Goal: Task Accomplishment & Management: Manage account settings

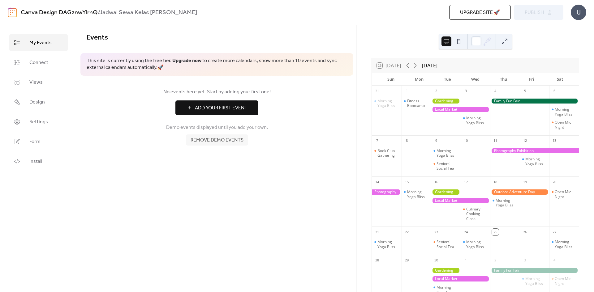
click at [457, 110] on div at bounding box center [460, 109] width 59 height 5
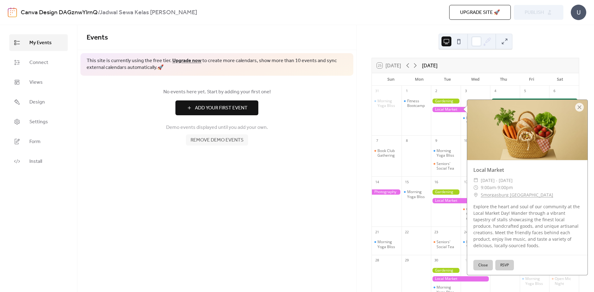
click at [574, 107] on div at bounding box center [527, 130] width 120 height 60
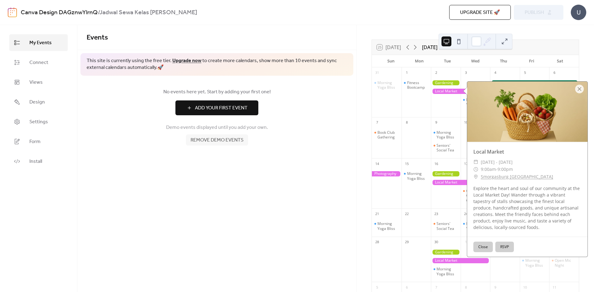
scroll to position [16, 0]
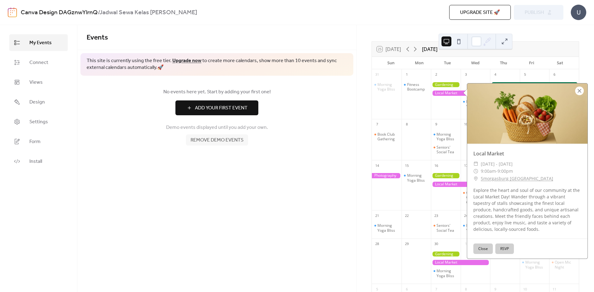
click at [581, 91] on div at bounding box center [579, 91] width 9 height 9
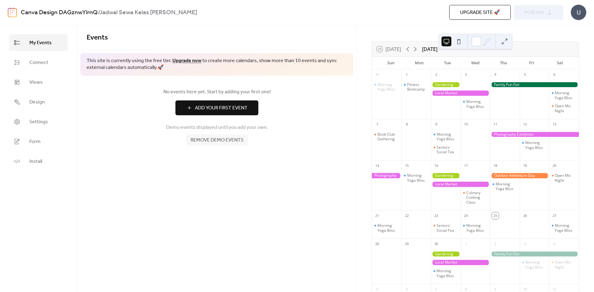
click at [511, 86] on div at bounding box center [534, 84] width 89 height 5
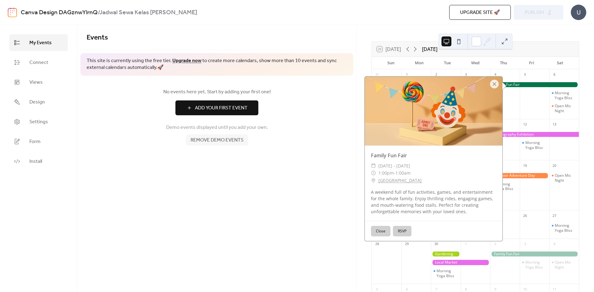
click at [270, 208] on div "Events This site is currently using the free tier. Upgrade now to create more c…" at bounding box center [216, 158] width 279 height 267
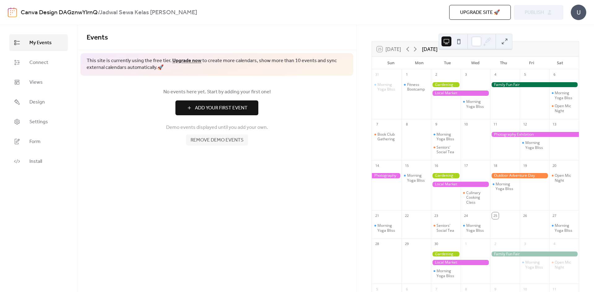
click at [230, 110] on span "Add Your First Event" at bounding box center [221, 108] width 53 height 7
click at [42, 45] on span "My Events" at bounding box center [40, 42] width 22 height 7
click at [221, 108] on span "Add Your First Event" at bounding box center [221, 108] width 53 height 7
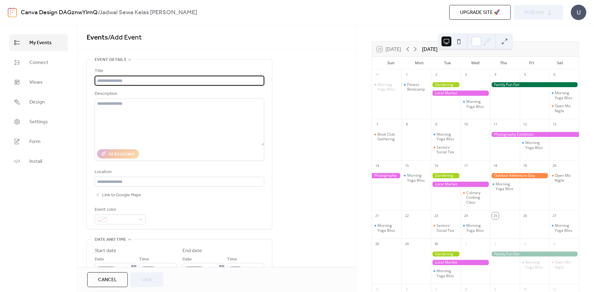
click at [128, 80] on input "text" at bounding box center [180, 81] width 170 height 10
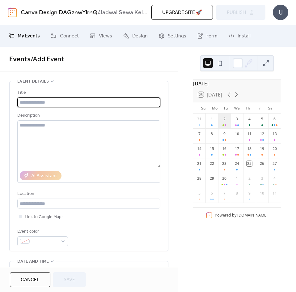
click at [224, 128] on div "2" at bounding box center [224, 121] width 13 height 15
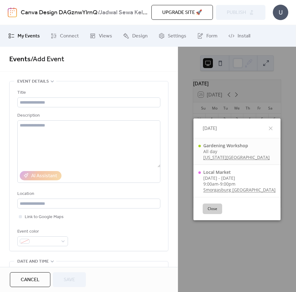
click at [227, 157] on link "New York Botanical Garden" at bounding box center [237, 157] width 67 height 6
click at [265, 65] on div "Tue, Sep 2, 2025 Gardening Workshop All day New York Botanical Garden Local Mar…" at bounding box center [237, 169] width 118 height 245
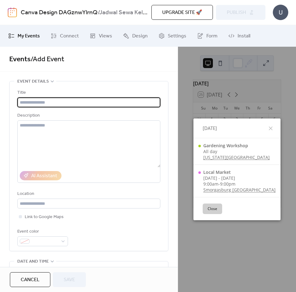
click at [67, 105] on input "text" at bounding box center [88, 102] width 143 height 10
paste input "**********"
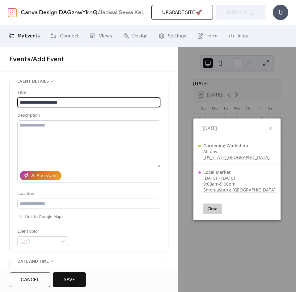
type input "**********"
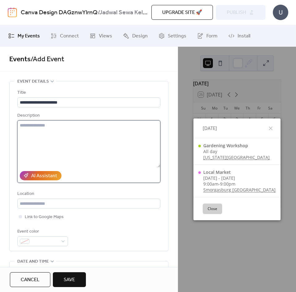
click at [101, 148] on textarea at bounding box center [88, 143] width 143 height 47
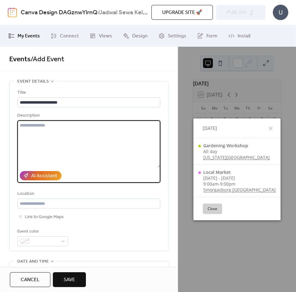
paste textarea "**********"
click at [44, 125] on textarea "**********" at bounding box center [87, 143] width 141 height 47
click at [143, 123] on textarea "**********" at bounding box center [87, 143] width 141 height 47
type textarea "**********"
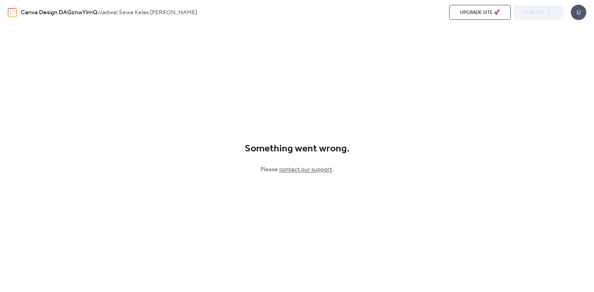
click at [314, 170] on link "contact our support" at bounding box center [305, 170] width 53 height 12
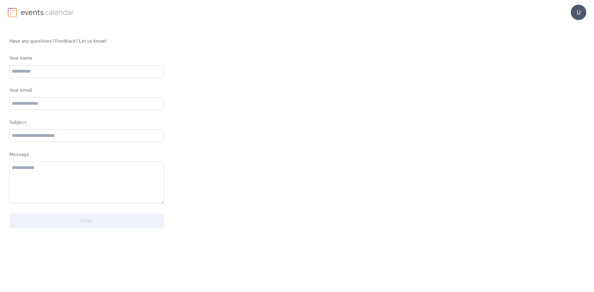
click at [581, 10] on div "U" at bounding box center [578, 12] width 15 height 15
click at [316, 59] on div "Have any questions? Feedback? Let us know! Your name Your email Subject Message…" at bounding box center [297, 133] width 594 height 216
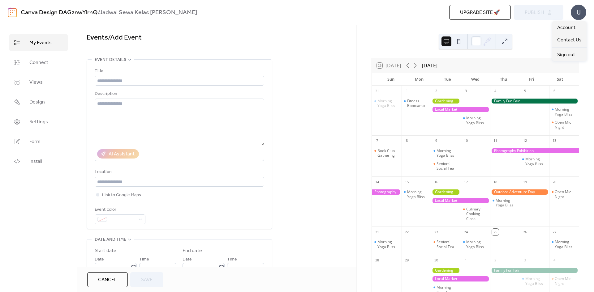
click at [584, 12] on div "U" at bounding box center [578, 12] width 15 height 15
click at [580, 14] on div "U" at bounding box center [578, 12] width 15 height 15
click at [580, 15] on div "U" at bounding box center [578, 12] width 15 height 15
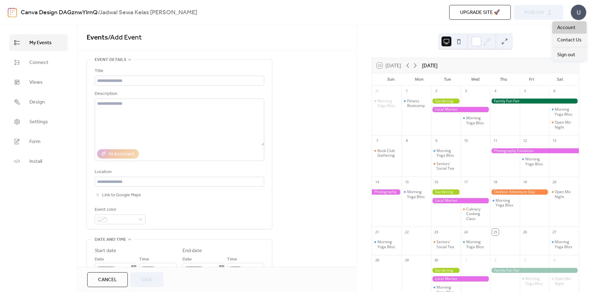
click at [568, 29] on span "Account" at bounding box center [566, 27] width 18 height 7
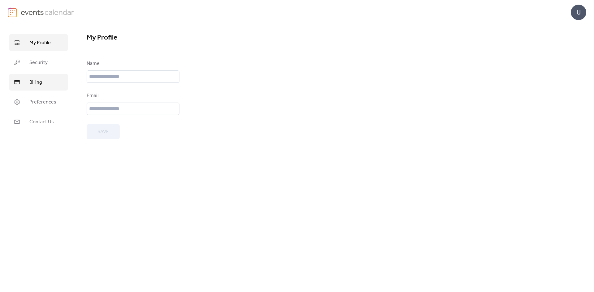
click at [28, 76] on link "Billing" at bounding box center [38, 82] width 58 height 17
click at [39, 47] on span "My Profile" at bounding box center [39, 42] width 21 height 7
click at [145, 49] on div "My Profile" at bounding box center [335, 37] width 517 height 25
drag, startPoint x: 88, startPoint y: 36, endPoint x: 145, endPoint y: 37, distance: 56.3
click at [145, 37] on span "My Profile" at bounding box center [336, 38] width 498 height 12
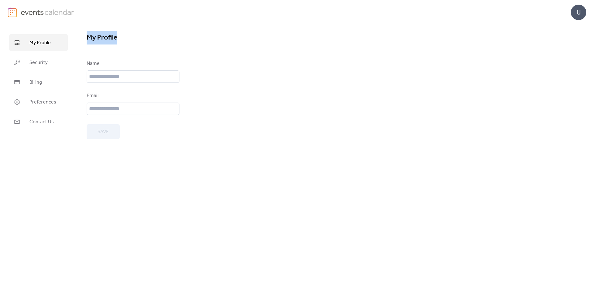
click at [145, 37] on span "My Profile" at bounding box center [336, 38] width 498 height 12
drag, startPoint x: 145, startPoint y: 37, endPoint x: 89, endPoint y: 38, distance: 56.0
click at [89, 38] on span "My Profile" at bounding box center [336, 38] width 498 height 12
click at [87, 37] on span "My Profile" at bounding box center [102, 38] width 31 height 14
drag, startPoint x: 84, startPoint y: 28, endPoint x: 156, endPoint y: 49, distance: 75.1
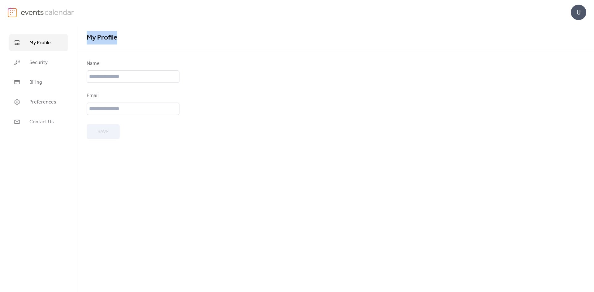
click at [156, 49] on div "My Profile" at bounding box center [335, 37] width 517 height 25
click at [579, 12] on div "U" at bounding box center [578, 12] width 15 height 15
click at [574, 51] on span "Sign out" at bounding box center [566, 54] width 18 height 7
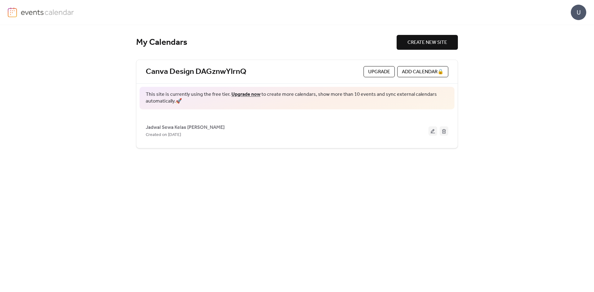
click at [381, 68] on span "Upgrade" at bounding box center [379, 71] width 22 height 7
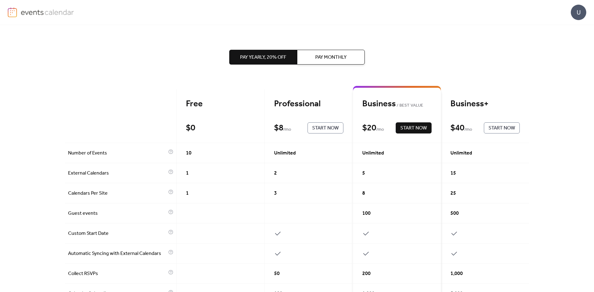
click at [197, 119] on div "Free $ 0 Start Now" at bounding box center [221, 116] width 88 height 54
click at [220, 135] on div "Free $ 0 Start Now" at bounding box center [221, 116] width 88 height 54
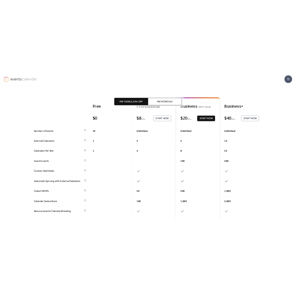
scroll to position [31, 0]
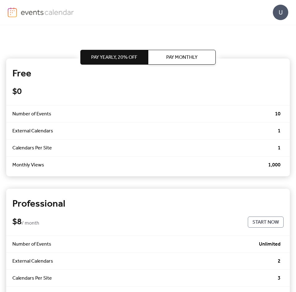
click at [238, 95] on div "$ 0" at bounding box center [130, 91] width 236 height 11
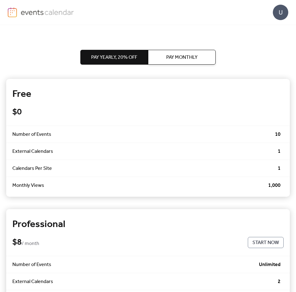
scroll to position [0, 0]
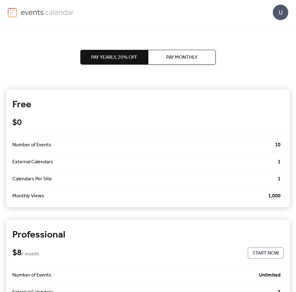
click at [164, 58] on button "Pay Monthly" at bounding box center [182, 57] width 68 height 15
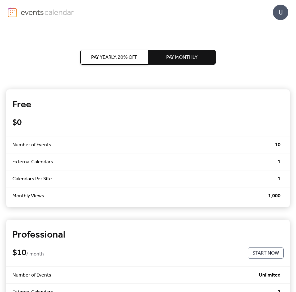
click at [127, 58] on span "Pay Yearly, 20% off" at bounding box center [114, 57] width 46 height 7
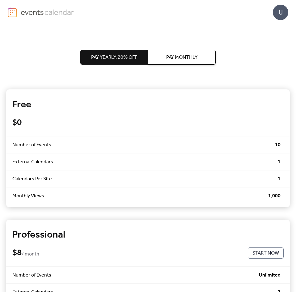
click at [186, 54] on span "Pay Monthly" at bounding box center [181, 57] width 31 height 7
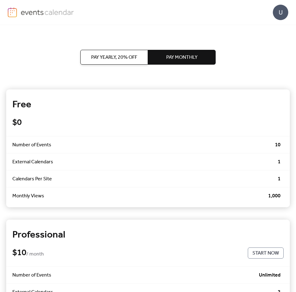
click at [102, 55] on span "Pay Yearly, 20% off" at bounding box center [114, 57] width 46 height 7
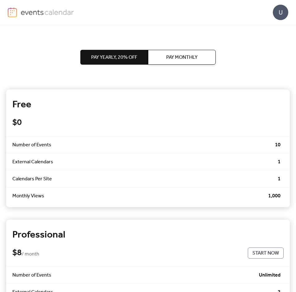
click at [183, 56] on span "Pay Monthly" at bounding box center [181, 57] width 31 height 7
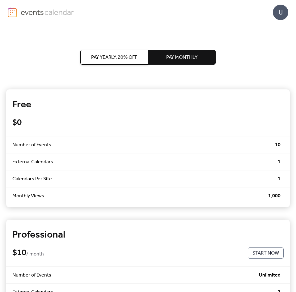
click at [127, 57] on span "Pay Yearly, 20% off" at bounding box center [114, 57] width 46 height 7
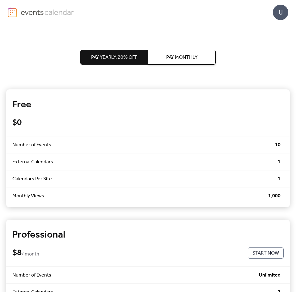
click at [278, 10] on div "U" at bounding box center [280, 12] width 15 height 15
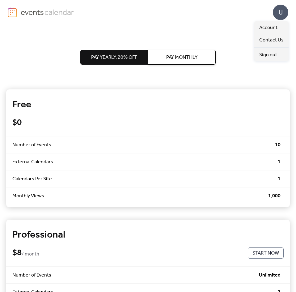
click at [281, 14] on div "U" at bounding box center [280, 12] width 15 height 15
click at [271, 57] on span "Sign out" at bounding box center [269, 54] width 18 height 7
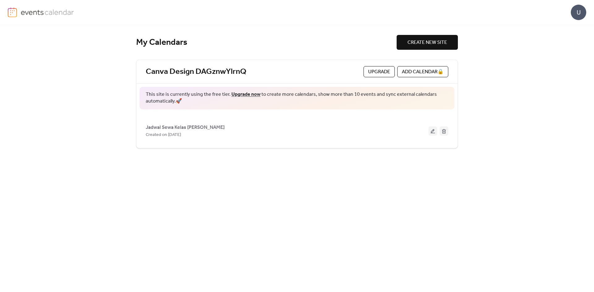
click at [296, 10] on div "U" at bounding box center [578, 12] width 15 height 15
click at [296, 26] on span "Account" at bounding box center [566, 27] width 18 height 7
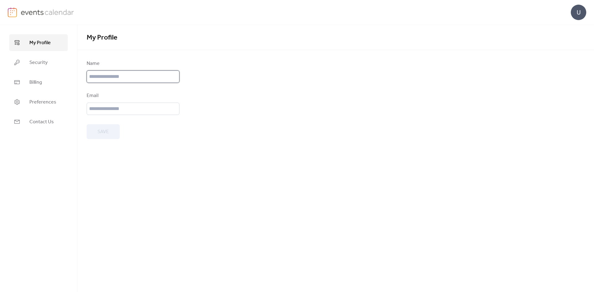
click at [114, 75] on input "text" at bounding box center [133, 77] width 93 height 12
type input "*********"
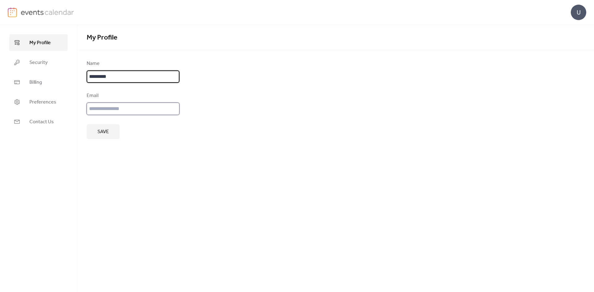
click at [129, 105] on input "email" at bounding box center [133, 109] width 93 height 12
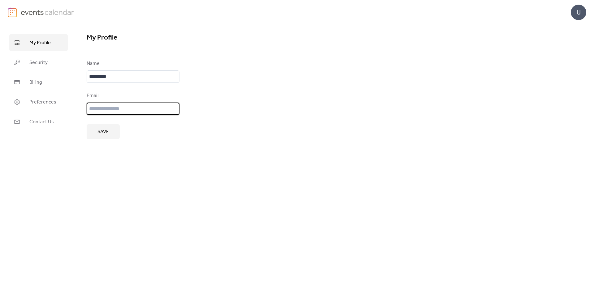
type input "**********"
click at [97, 133] on button "Save" at bounding box center [103, 131] width 33 height 15
click at [296, 12] on div "U" at bounding box center [578, 12] width 15 height 15
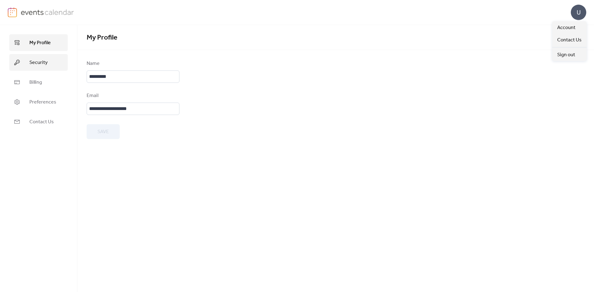
click at [37, 64] on span "Security" at bounding box center [38, 62] width 18 height 7
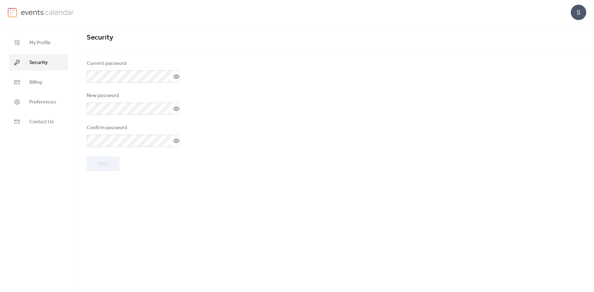
click at [217, 75] on form "Current password New password Confirm password Save" at bounding box center [336, 115] width 498 height 111
click at [177, 78] on label at bounding box center [133, 77] width 93 height 12
click at [175, 78] on icon at bounding box center [176, 76] width 2 height 2
click at [230, 95] on form "Current password New password Confirm password Save" at bounding box center [336, 115] width 498 height 111
click at [173, 109] on icon at bounding box center [176, 109] width 6 height 6
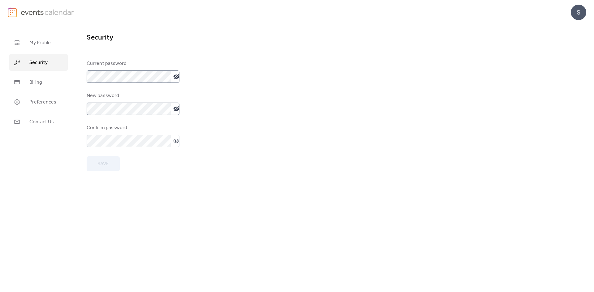
click at [173, 109] on icon at bounding box center [176, 109] width 6 height 6
click at [174, 109] on icon at bounding box center [176, 109] width 6 height 6
click at [173, 144] on icon at bounding box center [176, 141] width 6 height 6
click at [101, 163] on span "Save" at bounding box center [102, 164] width 11 height 7
click at [38, 80] on span "Billing" at bounding box center [35, 82] width 13 height 7
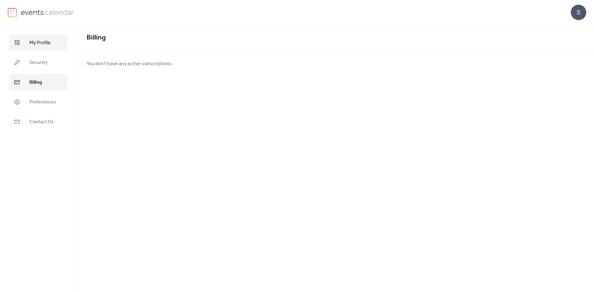
click at [42, 46] on span "My Profile" at bounding box center [39, 42] width 21 height 7
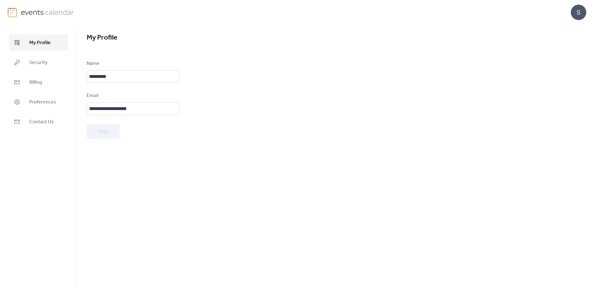
click at [296, 16] on div "S" at bounding box center [578, 12] width 15 height 15
click at [296, 27] on span "Account" at bounding box center [566, 27] width 18 height 7
click at [296, 13] on div "S" at bounding box center [578, 12] width 15 height 15
click at [296, 39] on span "Contact Us" at bounding box center [569, 40] width 24 height 7
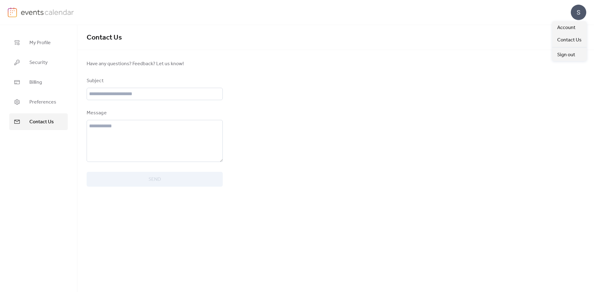
click at [296, 16] on div "S" at bounding box center [578, 12] width 15 height 15
click at [296, 26] on span "Account" at bounding box center [566, 27] width 18 height 7
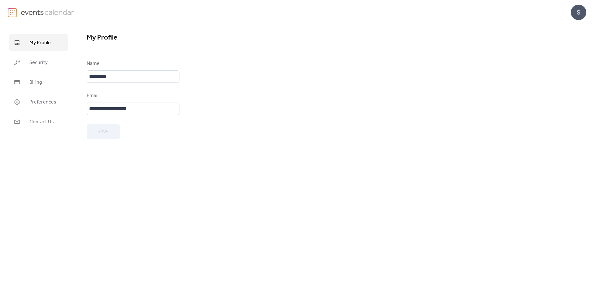
click at [36, 7] on div "S" at bounding box center [297, 12] width 579 height 25
click at [45, 97] on link "Preferences" at bounding box center [38, 102] width 58 height 17
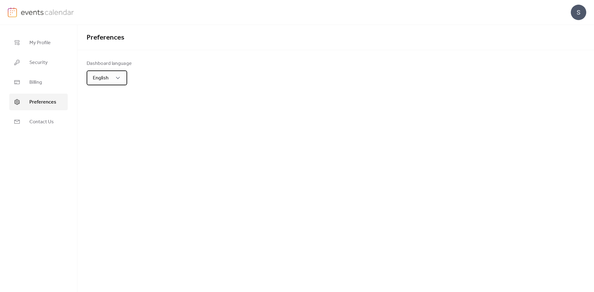
click at [105, 82] on span "English" at bounding box center [101, 78] width 16 height 10
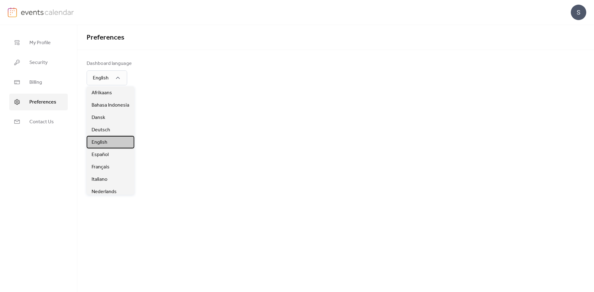
click at [110, 140] on div "English" at bounding box center [111, 142] width 48 height 12
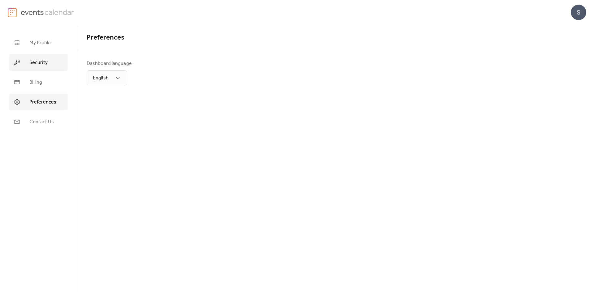
click at [35, 65] on span "Security" at bounding box center [38, 62] width 18 height 7
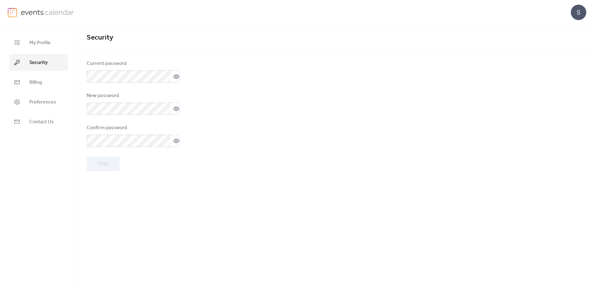
click at [42, 54] on ul "My Profile Security Billing Preferences Contact Us" at bounding box center [38, 82] width 58 height 96
click at [178, 77] on label at bounding box center [133, 77] width 93 height 12
click at [175, 77] on icon at bounding box center [176, 77] width 6 height 6
click at [175, 77] on icon at bounding box center [177, 77] width 6 height 6
click at [23, 52] on ul "My Profile Security Billing Preferences Contact Us" at bounding box center [38, 82] width 58 height 96
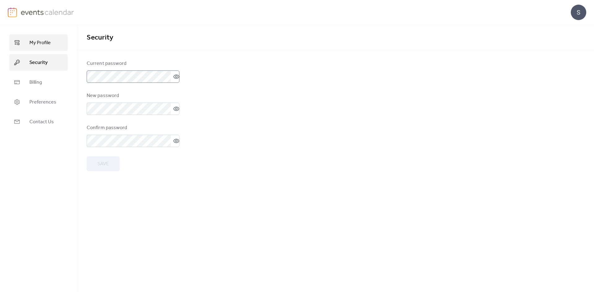
click at [28, 48] on link "My Profile" at bounding box center [38, 42] width 58 height 17
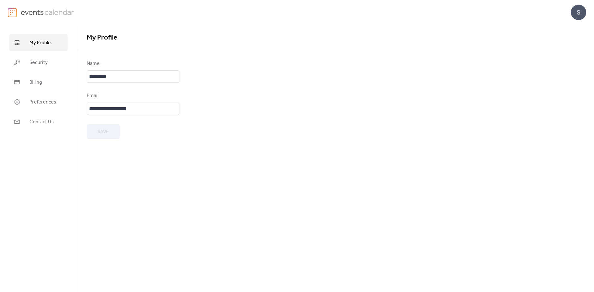
click at [101, 131] on div "Save" at bounding box center [133, 131] width 93 height 15
click at [19, 14] on link at bounding box center [41, 12] width 67 height 10
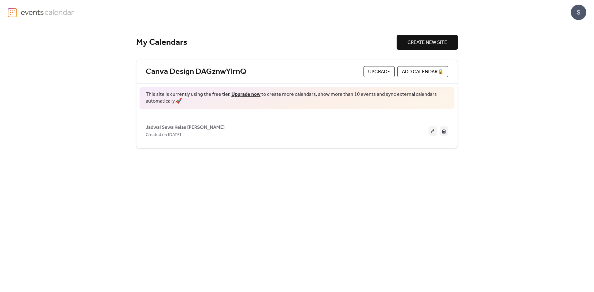
click at [12, 11] on img at bounding box center [12, 12] width 9 height 10
click at [296, 3] on div "S" at bounding box center [297, 12] width 579 height 25
click at [296, 5] on div "S" at bounding box center [578, 12] width 15 height 15
click at [296, 90] on div "My Calendars CREATE NEW SITE Canva Design DAGznwYlrnQ Upgrade ADD CALENDAR 🔒 Th…" at bounding box center [297, 158] width 594 height 267
click at [296, 68] on span "Upgrade" at bounding box center [379, 71] width 22 height 7
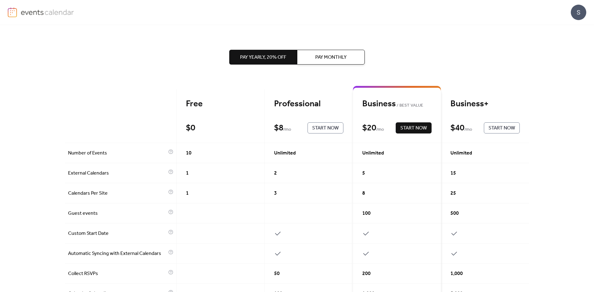
click at [296, 61] on div "Pay Yearly, 20% off Pay Monthly Free $ 0 Start Now Professional $ 8 / mo Start …" at bounding box center [297, 277] width 464 height 504
click at [66, 35] on div "Pay Yearly, 20% off Pay Monthly Free $ 0 Start Now Professional $ 8 / mo Start …" at bounding box center [297, 277] width 464 height 504
